Goal: Transaction & Acquisition: Purchase product/service

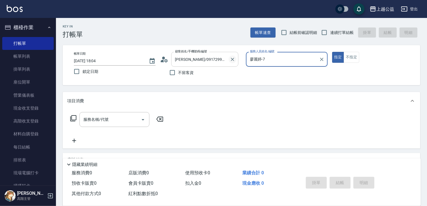
click at [235, 60] on button "Clear" at bounding box center [233, 59] width 8 height 8
type input "廖麗婷-7"
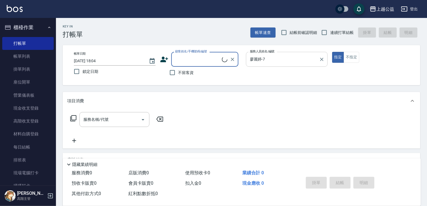
click at [282, 54] on input "廖麗婷-7" at bounding box center [282, 59] width 68 height 10
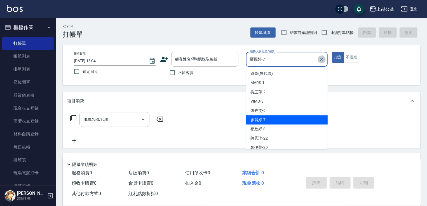
click at [322, 59] on icon "Clear" at bounding box center [321, 59] width 3 height 3
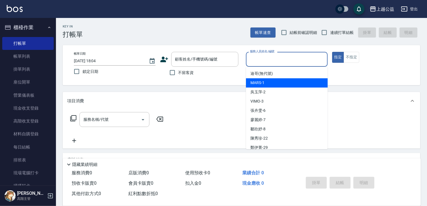
click at [179, 73] on span "不留客資" at bounding box center [186, 73] width 16 height 6
click at [178, 73] on input "不留客資" at bounding box center [172, 73] width 12 height 12
checkbox input "true"
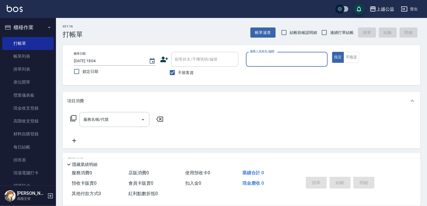
click at [216, 78] on div "不留客資" at bounding box center [199, 73] width 78 height 12
click at [329, 30] on input "連續打單結帳" at bounding box center [324, 33] width 12 height 12
checkbox input "true"
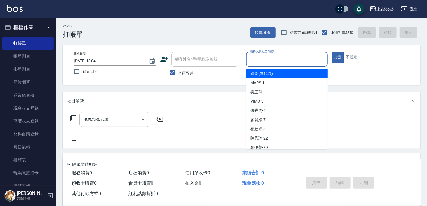
click at [298, 54] on input "服務人員姓名/編號" at bounding box center [286, 59] width 77 height 10
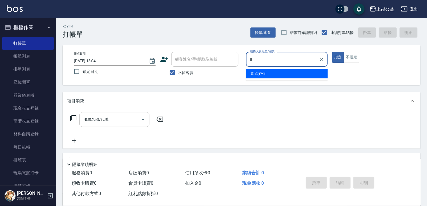
type input "[PERSON_NAME]-8"
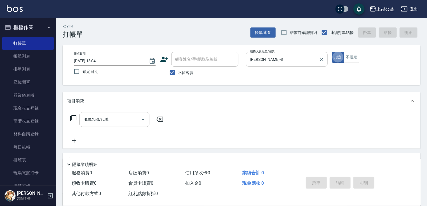
type button "true"
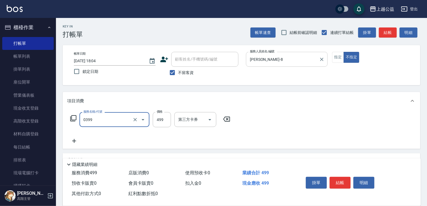
type input "海鹽SPA洗(0399)"
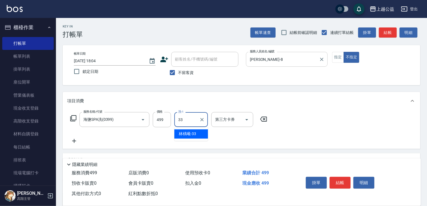
type input "[PERSON_NAME]-33"
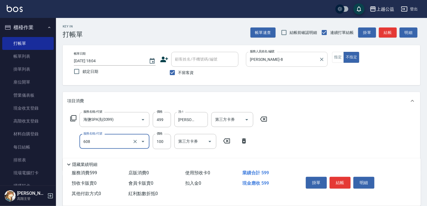
type input "精油長髮(608)"
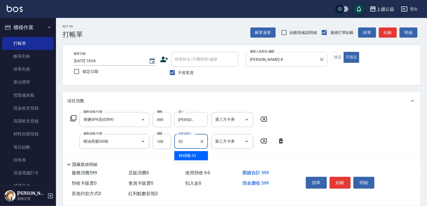
type input "[PERSON_NAME]-33"
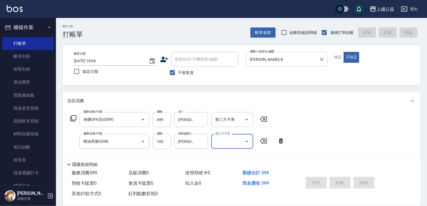
type input "[DATE] 18:54"
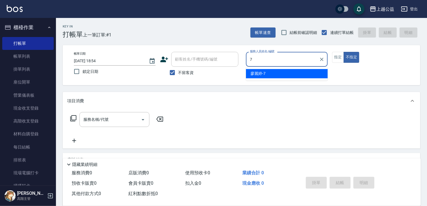
type input "廖麗婷-7"
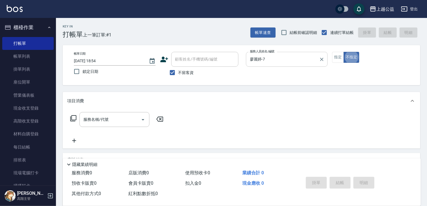
type button "false"
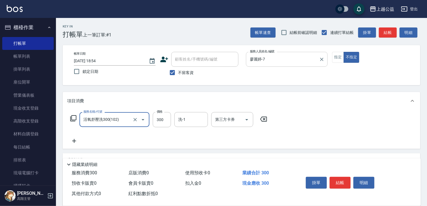
type input "活氧舒壓洗300(102)"
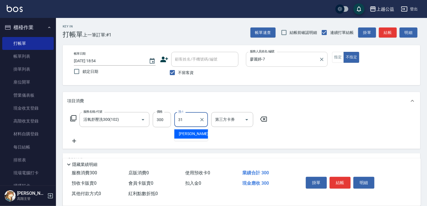
type input "[PERSON_NAME]-31"
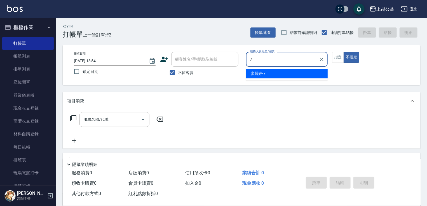
type input "廖麗婷-7"
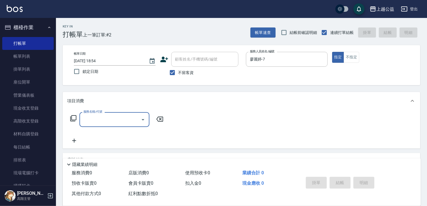
click at [76, 120] on icon at bounding box center [73, 118] width 6 height 6
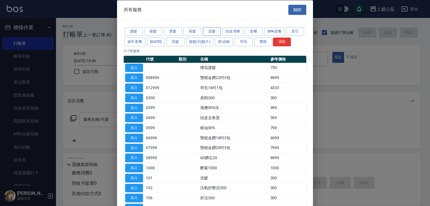
click at [213, 32] on button "染髮" at bounding box center [212, 31] width 18 height 9
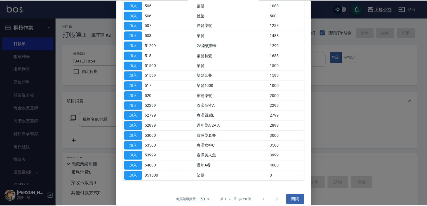
scroll to position [95, 0]
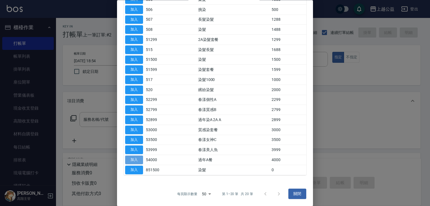
click at [138, 160] on button "加入" at bounding box center [134, 160] width 18 height 9
type input "過年A餐(54000)"
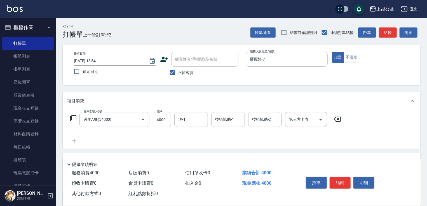
click at [165, 118] on input "4000" at bounding box center [162, 119] width 18 height 15
type input "5000"
type input "[PERSON_NAME]-31"
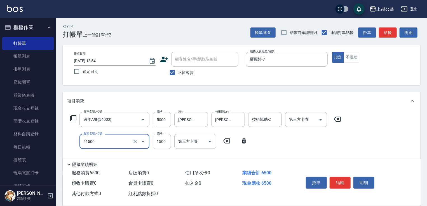
type input "染髮(51500)"
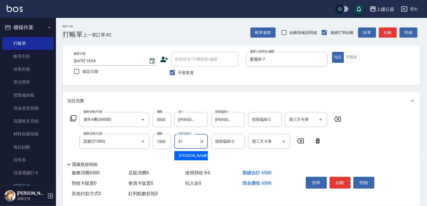
type input "[PERSON_NAME]-31"
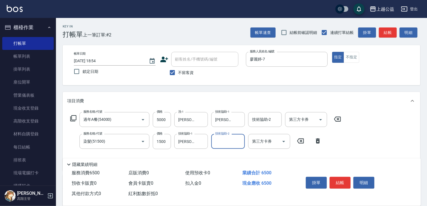
type input "3"
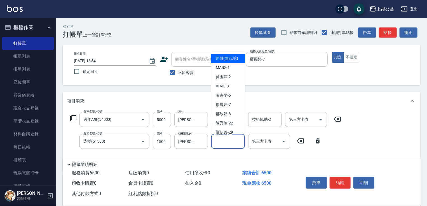
type input "迪哥(無代號)"
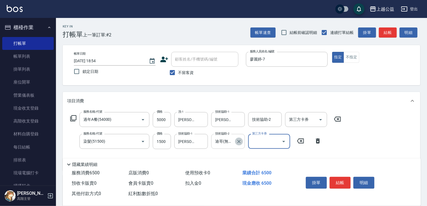
click at [239, 143] on icon "Clear" at bounding box center [239, 141] width 6 height 6
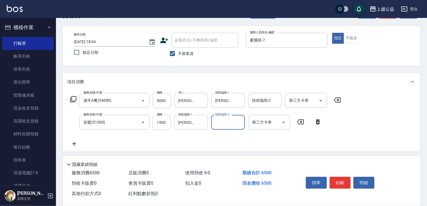
scroll to position [21, 0]
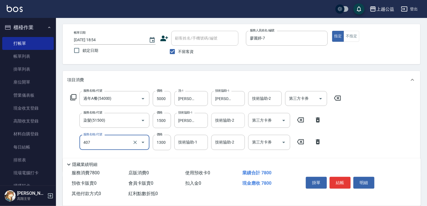
type input "女神鉑金護髮(407)"
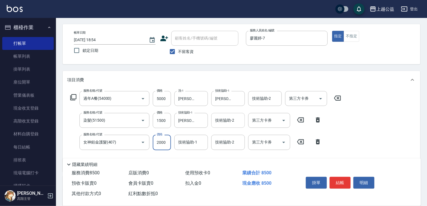
type input "2000"
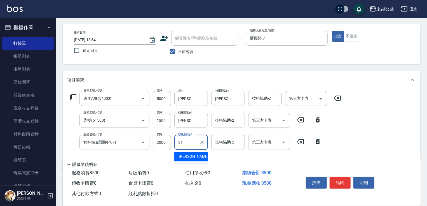
type input "[PERSON_NAME]-31"
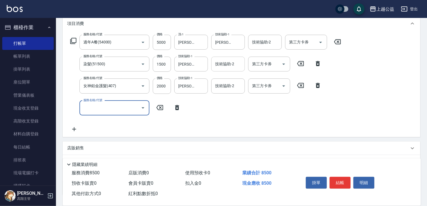
scroll to position [119, 0]
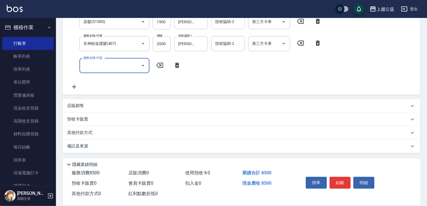
click at [85, 103] on div "店販銷售" at bounding box center [238, 106] width 342 height 6
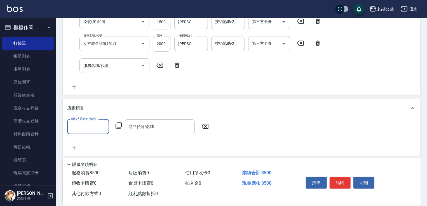
scroll to position [0, 0]
type input "廖麗婷-7"
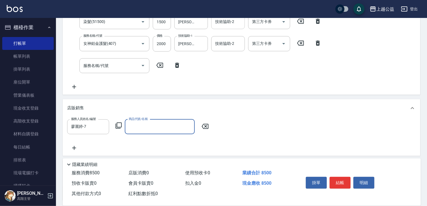
click at [140, 128] on input "商品代號/名稱" at bounding box center [159, 127] width 65 height 10
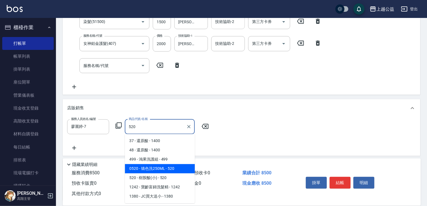
type input "矯色洗250ML"
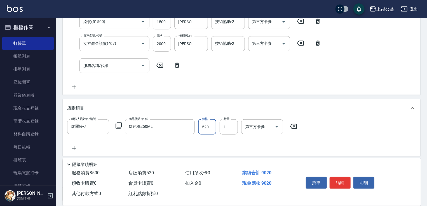
click at [210, 131] on input "520" at bounding box center [207, 126] width 18 height 15
type input "580"
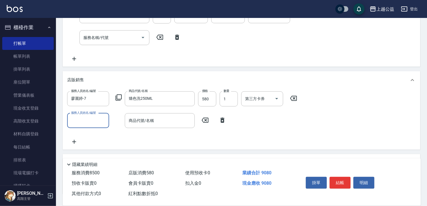
scroll to position [163, 0]
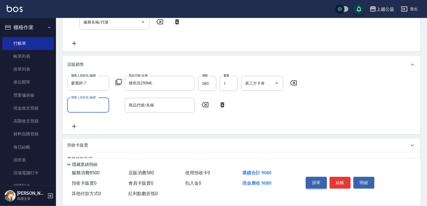
click at [307, 184] on button "掛單" at bounding box center [316, 183] width 21 height 12
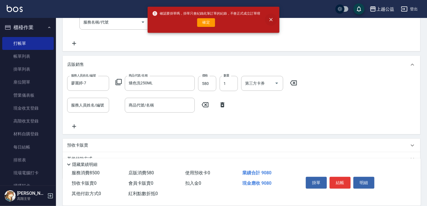
click at [271, 19] on icon "close" at bounding box center [271, 20] width 6 height 6
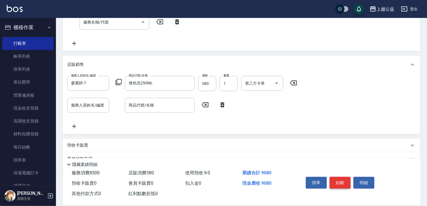
click at [345, 178] on button "結帳" at bounding box center [340, 183] width 21 height 12
type input "[DATE] 18:58"
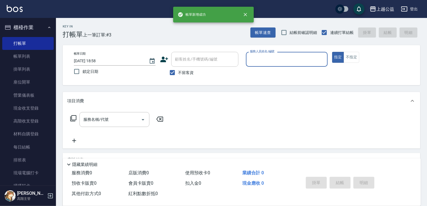
scroll to position [0, 0]
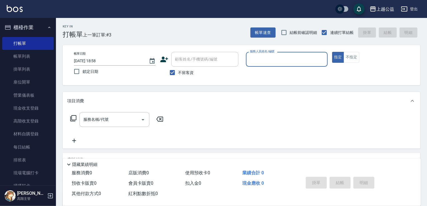
drag, startPoint x: 188, startPoint y: 72, endPoint x: 186, endPoint y: 65, distance: 7.7
click at [189, 72] on span "不留客資" at bounding box center [186, 73] width 16 height 6
click at [178, 72] on input "不留客資" at bounding box center [172, 73] width 12 height 12
checkbox input "false"
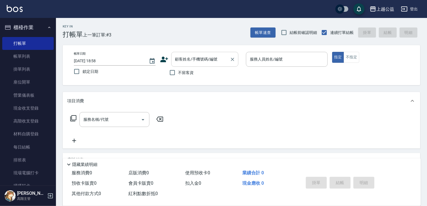
click at [183, 59] on div "顧客姓名/手機號碼/編號 顧客姓名/手機號碼/編號" at bounding box center [204, 59] width 67 height 15
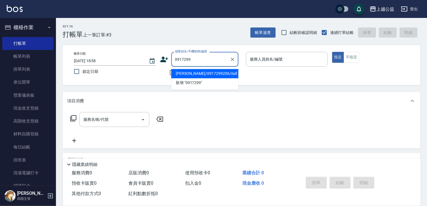
type input "[PERSON_NAME]/0917299206/null"
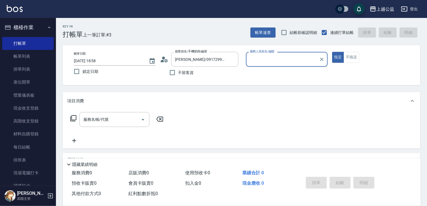
type input "廖麗婷-7"
click at [332, 52] on button "指定" at bounding box center [338, 57] width 12 height 11
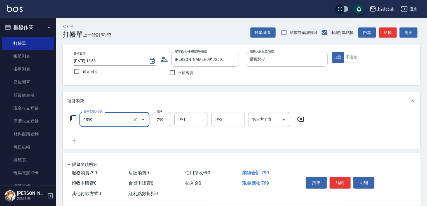
type input "精油SPA(0599)"
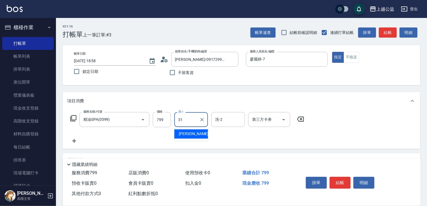
type input "[PERSON_NAME]-31"
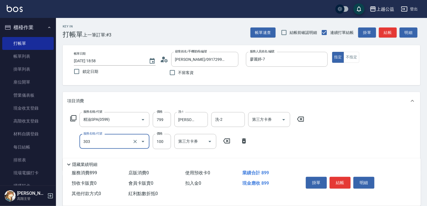
type input "剪髮(303)"
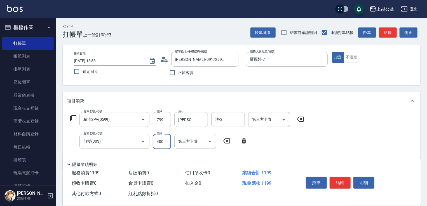
type input "400"
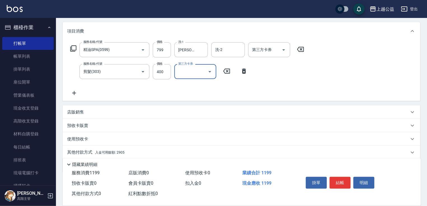
scroll to position [90, 0]
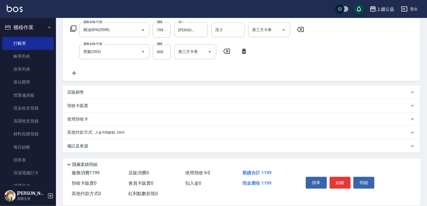
click at [109, 135] on p "其他付款方式 入金可用餘額: 2905" at bounding box center [95, 132] width 57 height 6
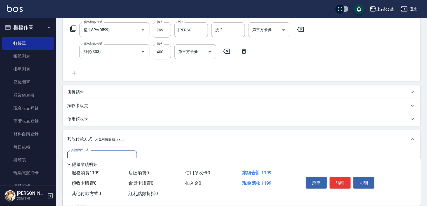
scroll to position [150, 0]
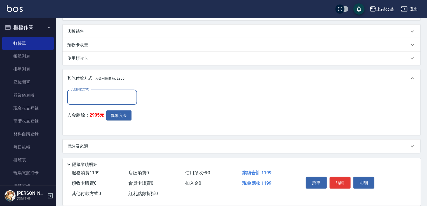
click at [104, 101] on input "其他付款方式" at bounding box center [102, 97] width 65 height 10
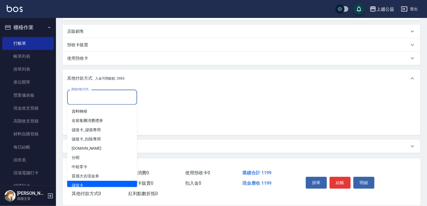
click at [83, 186] on span "儲值卡" at bounding box center [102, 184] width 70 height 9
type input "儲值卡"
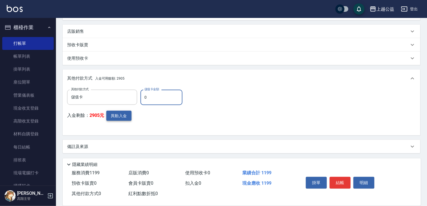
click at [118, 114] on button "異動入金" at bounding box center [118, 116] width 25 height 10
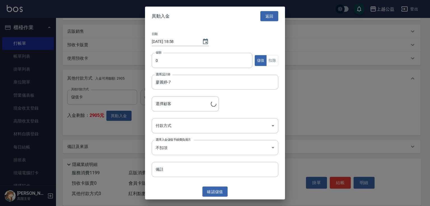
type input "[PERSON_NAME]/0917299206"
click at [269, 16] on button "返回" at bounding box center [269, 16] width 18 height 10
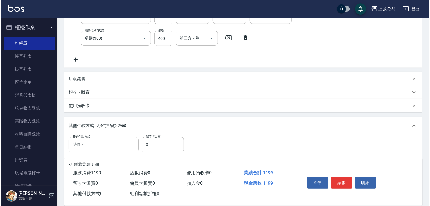
scroll to position [151, 0]
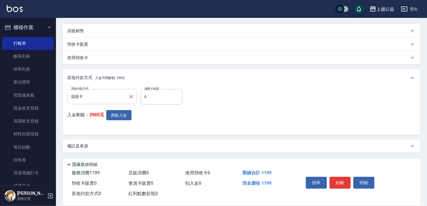
click at [103, 95] on input "儲值卡" at bounding box center [98, 96] width 57 height 10
click at [159, 110] on div "入金剩餘： 2905元 異動入金" at bounding box center [126, 120] width 119 height 20
click at [120, 112] on button "異動入金" at bounding box center [118, 115] width 25 height 10
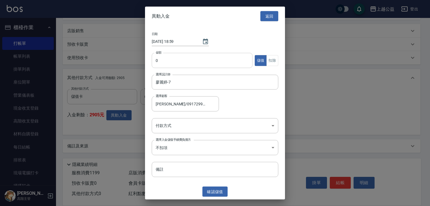
click at [174, 64] on input "0" at bounding box center [202, 60] width 101 height 15
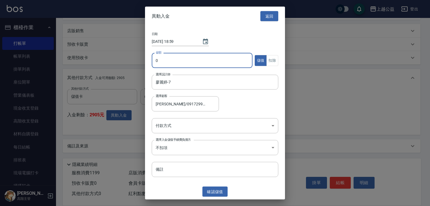
click at [174, 64] on input "0" at bounding box center [202, 60] width 101 height 15
click at [175, 64] on input "0" at bounding box center [202, 60] width 101 height 15
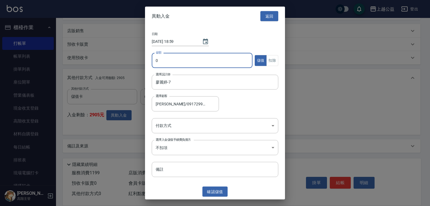
click at [175, 64] on input "0" at bounding box center [202, 60] width 101 height 15
type input "1199"
click at [271, 62] on button "扣除" at bounding box center [272, 60] width 12 height 11
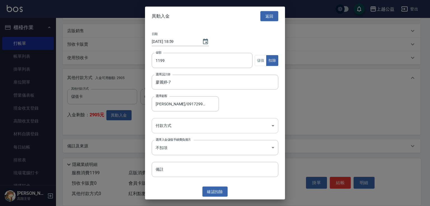
click at [182, 128] on body "上越公益 登出 櫃檯作業 打帳單 帳單列表 掛單列表 座位開單 營業儀表板 現金收支登錄 高階收支登錄 材料自購登錄 每日結帳 排班表 現場電腦打卡 掃碼打卡…" at bounding box center [215, 27] width 430 height 356
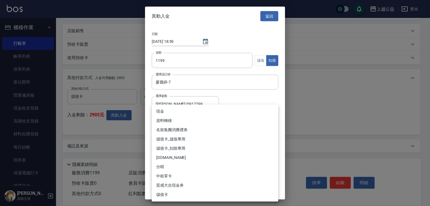
click at [174, 146] on li "儲值卡_扣除專用" at bounding box center [215, 148] width 126 height 9
type input "儲值卡_扣除專用"
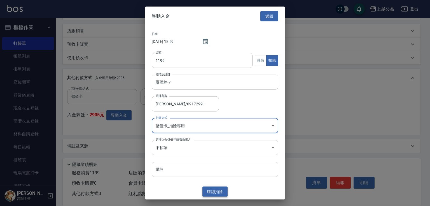
click at [214, 190] on button "確認 扣除" at bounding box center [214, 191] width 25 height 10
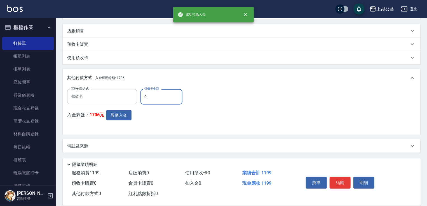
click at [163, 96] on input "0" at bounding box center [161, 96] width 42 height 15
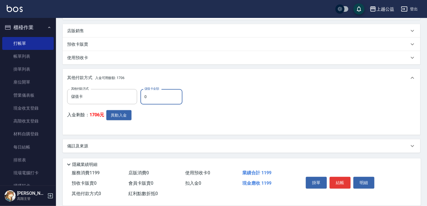
click at [163, 96] on input "0" at bounding box center [161, 96] width 42 height 15
type input "1199"
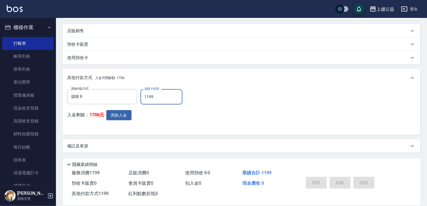
type input "[DATE] 18:59"
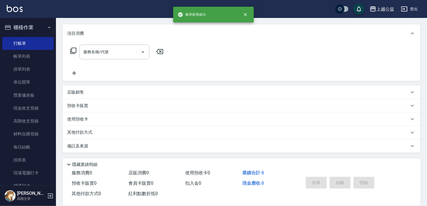
scroll to position [0, 0]
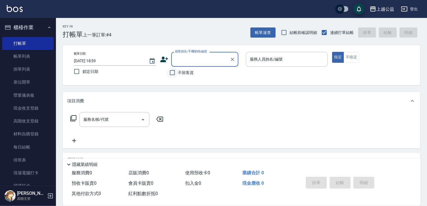
click at [177, 69] on input "不留客資" at bounding box center [172, 73] width 12 height 12
checkbox input "true"
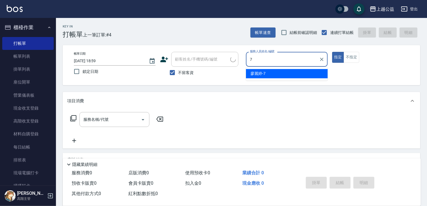
type input "廖麗婷-7"
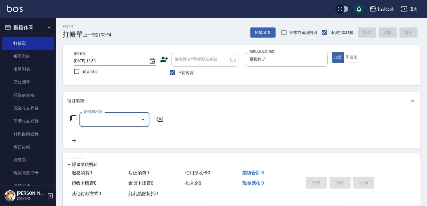
type input "徐晏然/0982081780/"
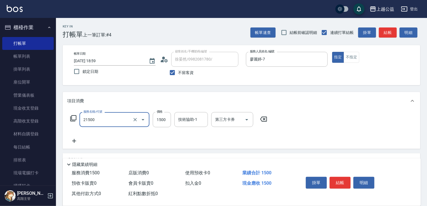
type input "燙髮(21500)"
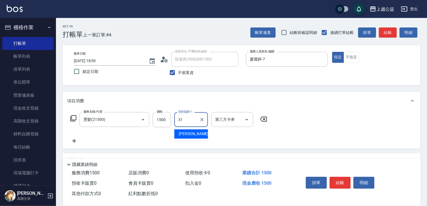
type input "[PERSON_NAME]-31"
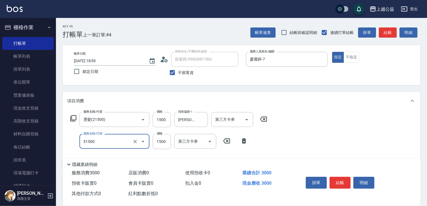
type input "染髮(51500)"
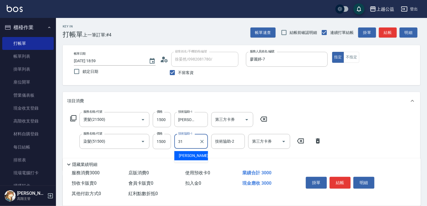
type input "[PERSON_NAME]-31"
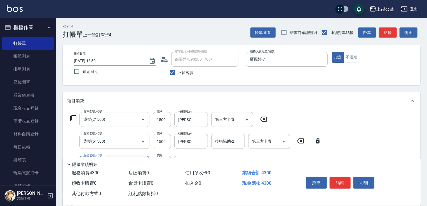
type input "鏡面1300(41300)"
type input "[PERSON_NAME]-31"
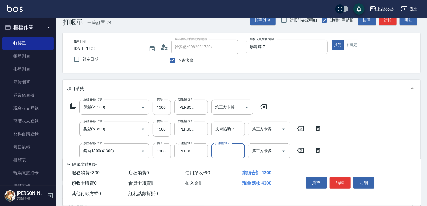
scroll to position [15, 0]
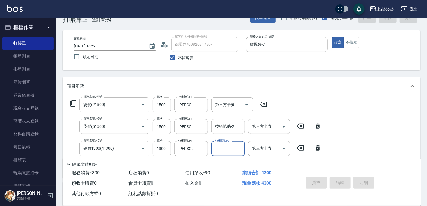
type input "[DATE] 19:00"
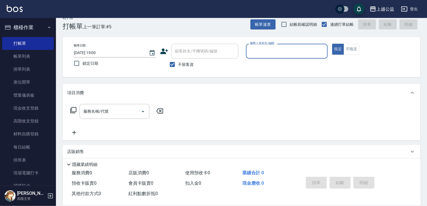
scroll to position [0, 0]
